Goal: Transaction & Acquisition: Purchase product/service

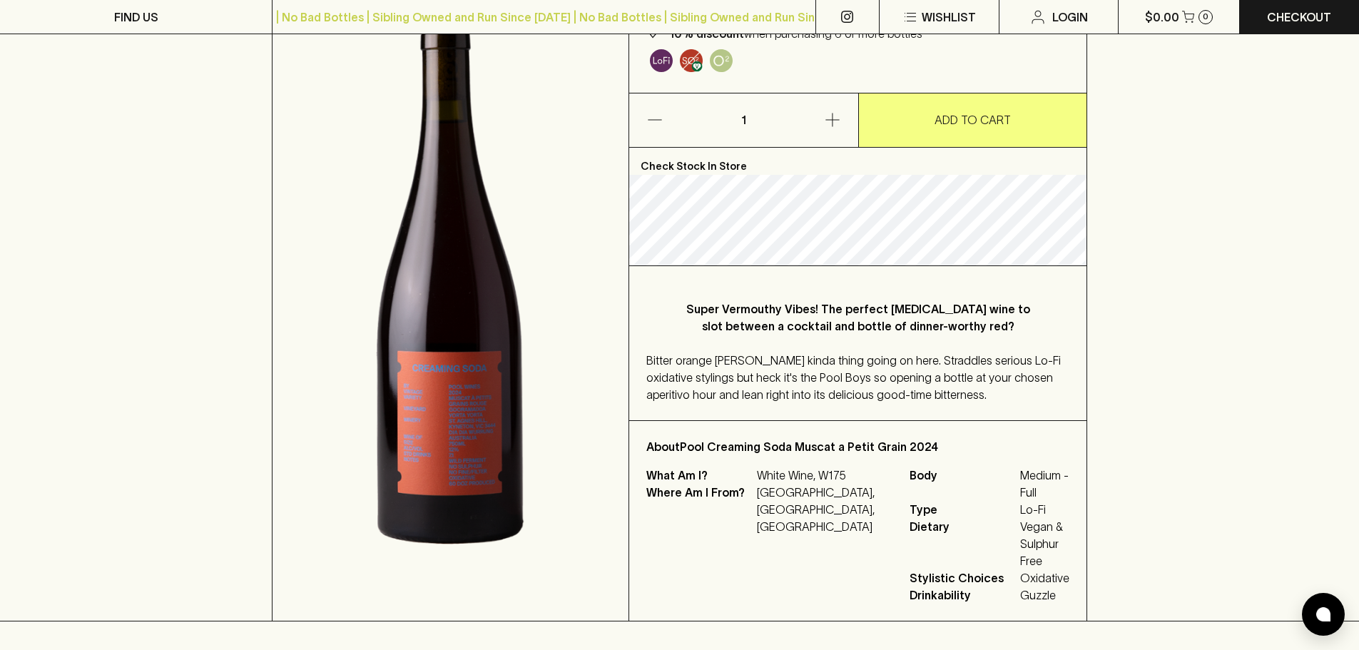
scroll to position [214, 0]
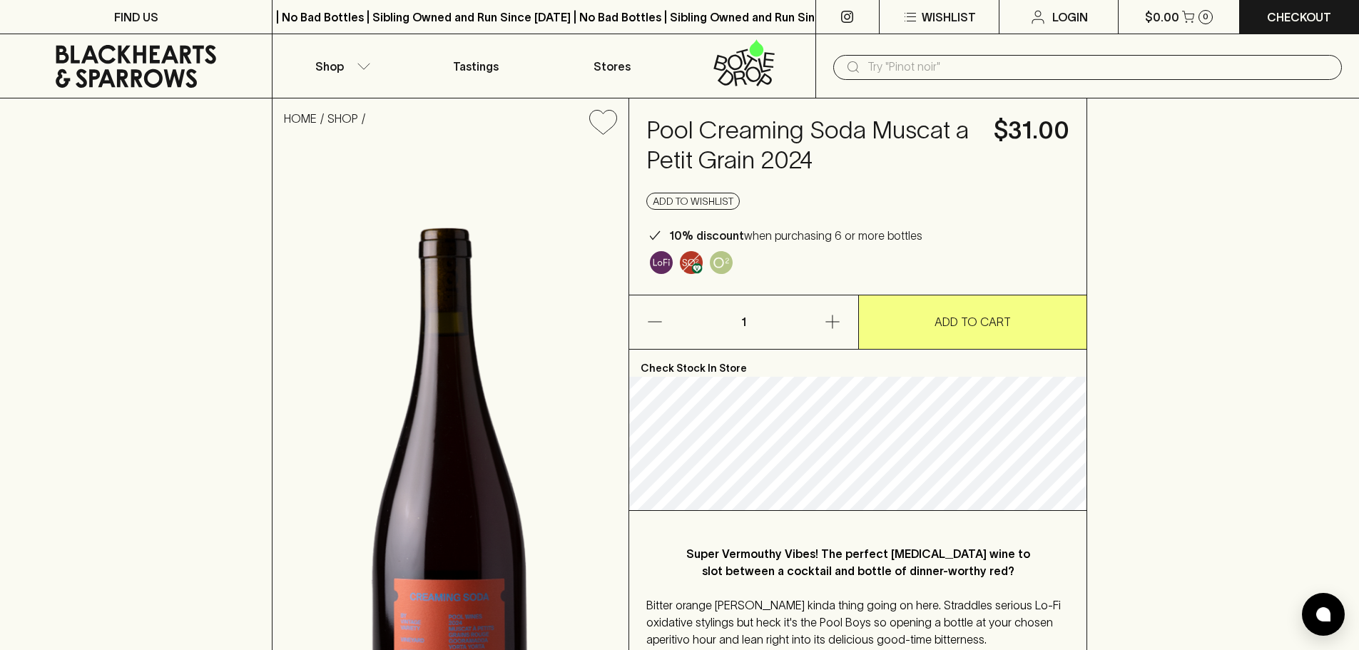
click at [929, 77] on input "text" at bounding box center [1099, 67] width 463 height 23
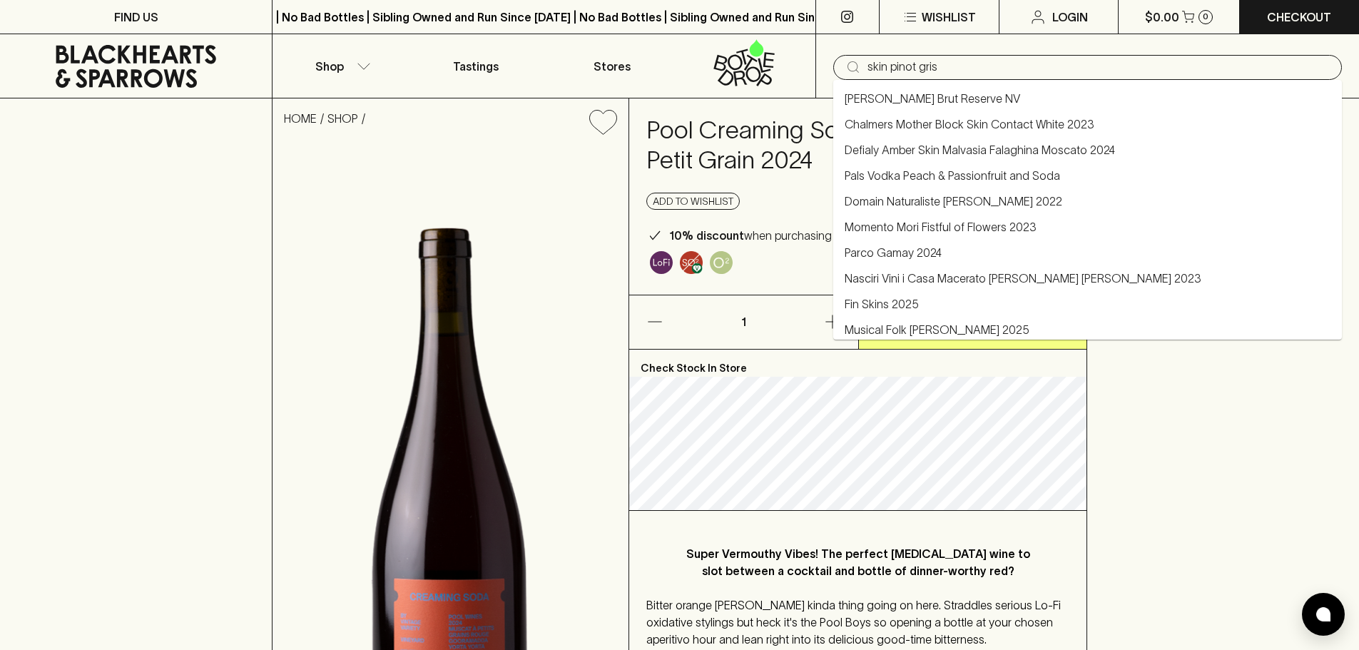
type input "skin pinot gris"
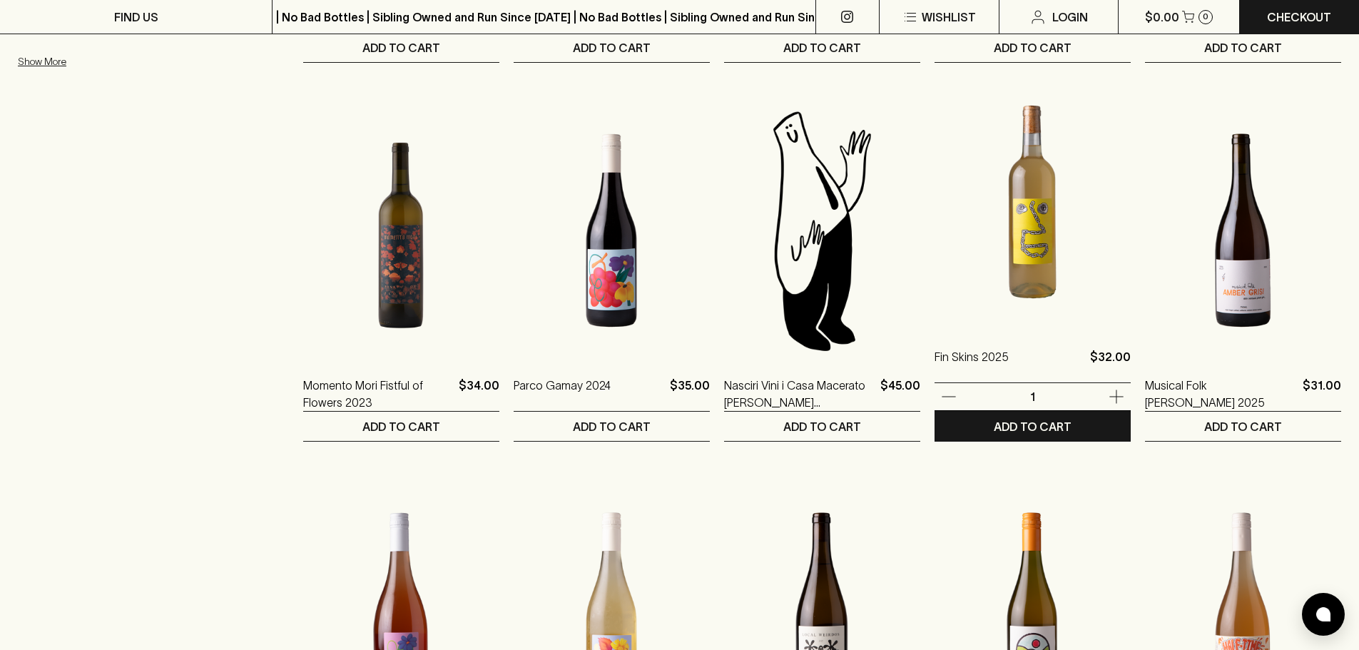
scroll to position [714, 0]
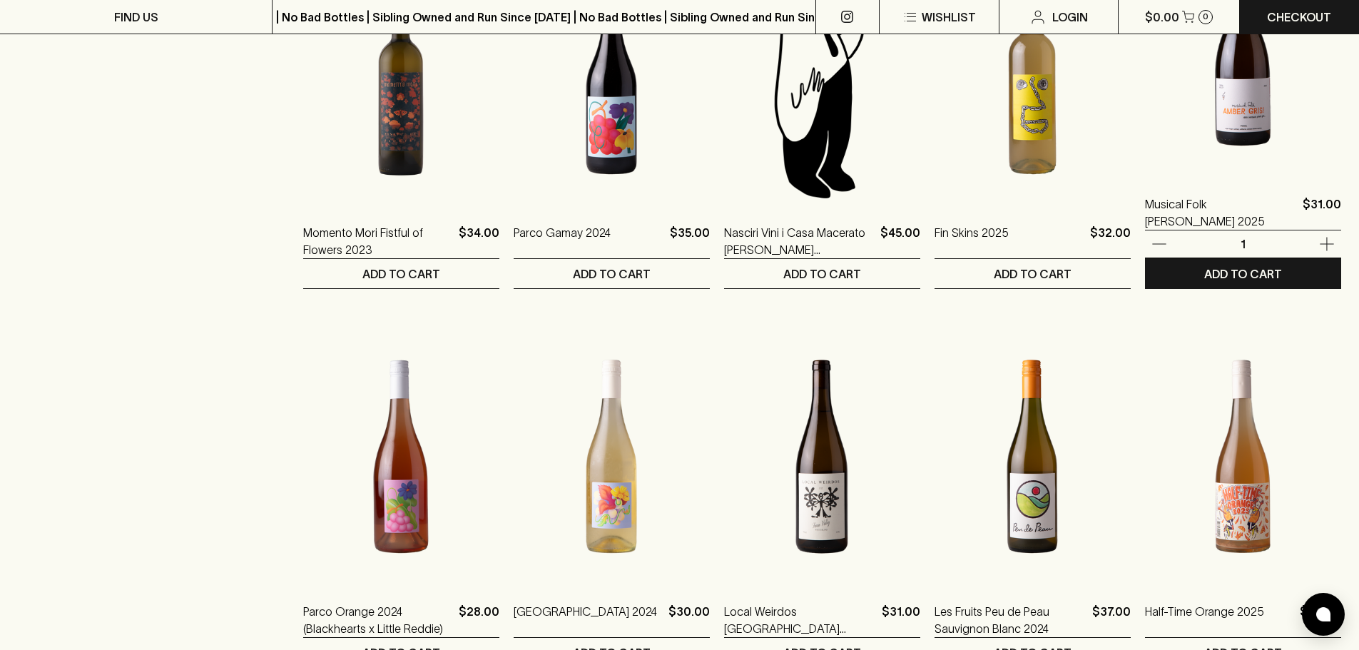
click at [1221, 150] on img at bounding box center [1243, 49] width 196 height 250
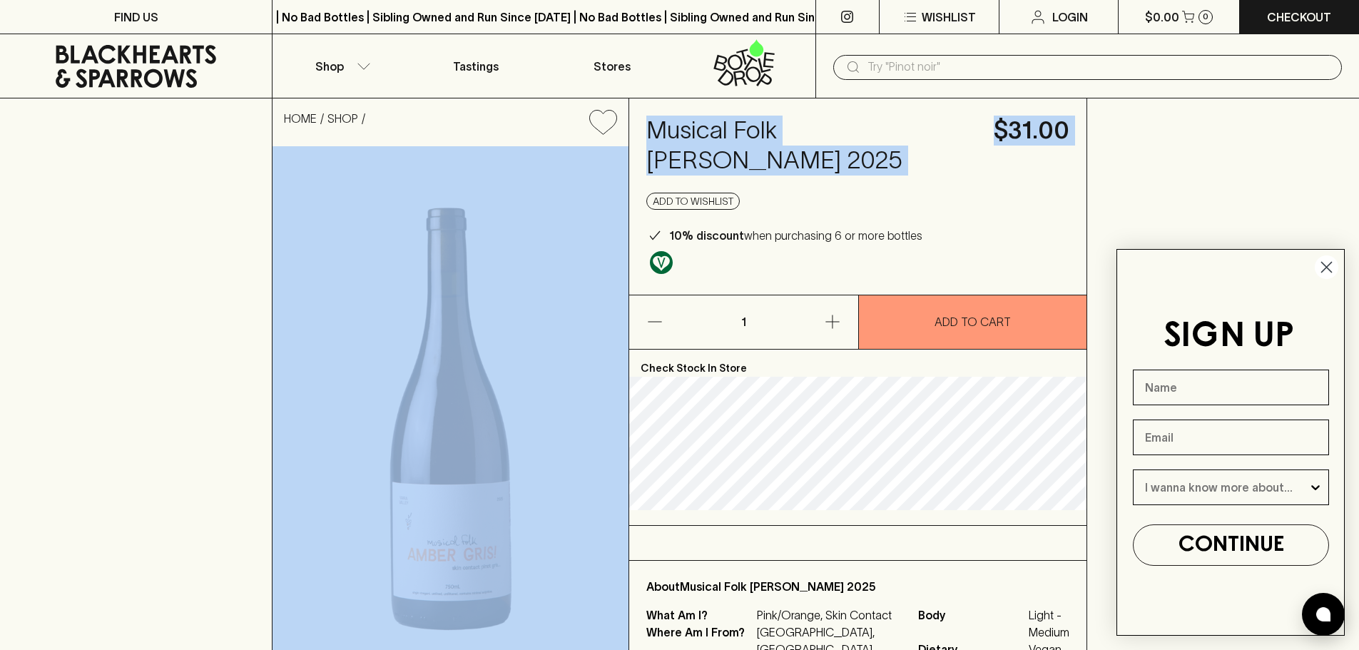
drag, startPoint x: 617, startPoint y: 136, endPoint x: 1021, endPoint y: 154, distance: 404.3
click at [1021, 154] on div "HOME SHOP Musical Folk Amber Gris 2025 $31.00 Add to wishlist 10% discount when…" at bounding box center [680, 395] width 816 height 594
click at [970, 136] on h4 "Musical Folk Amber Gris 2025" at bounding box center [812, 146] width 330 height 60
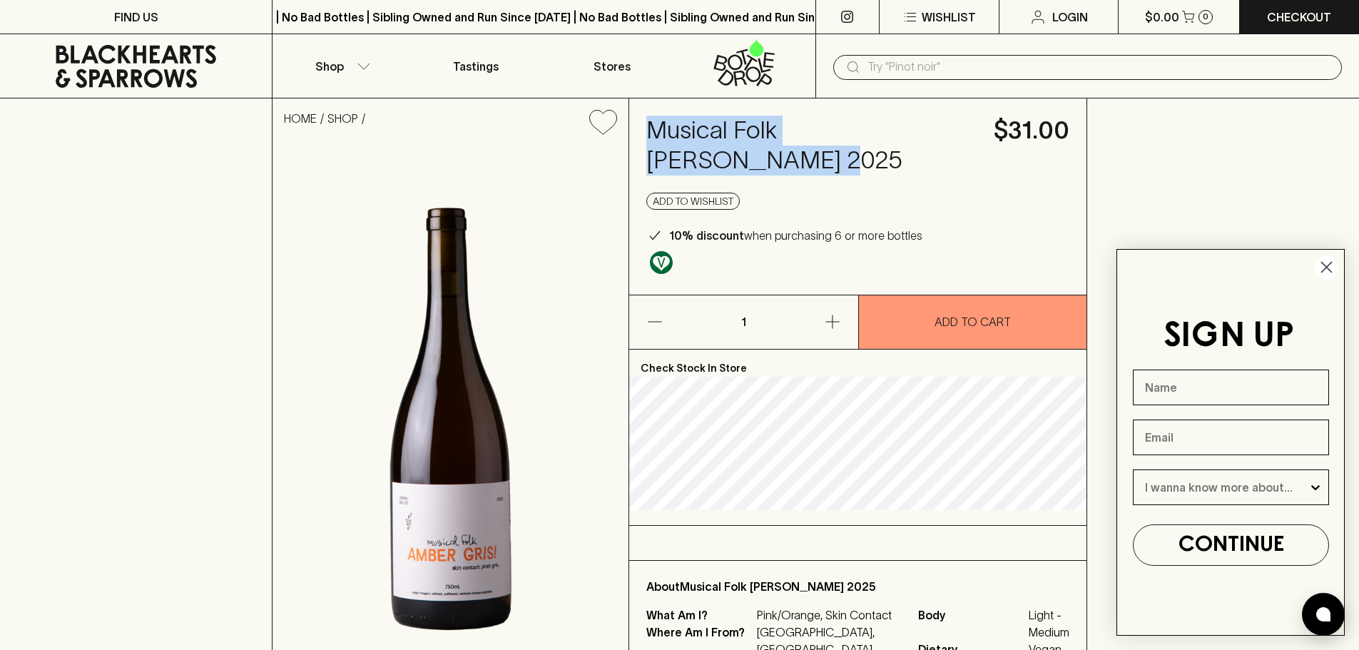
drag, startPoint x: 970, startPoint y: 131, endPoint x: 639, endPoint y: 136, distance: 331.2
click at [639, 136] on div "Musical Folk Amber Gris 2025 $31.00 Add to wishlist 10% discount when purchasin…" at bounding box center [857, 196] width 457 height 196
